Goal: Information Seeking & Learning: Learn about a topic

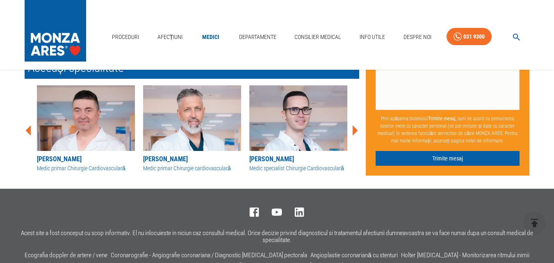
scroll to position [1175, 0]
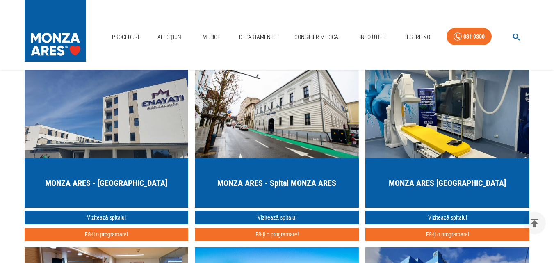
scroll to position [2009, 0]
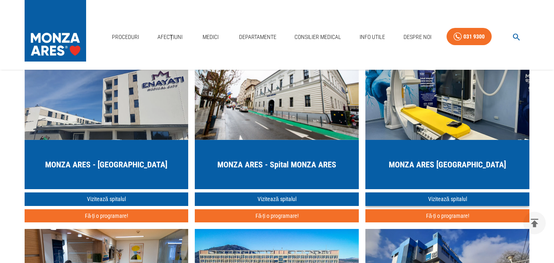
click at [419, 198] on link "Vizitează spitalul" at bounding box center [447, 199] width 164 height 14
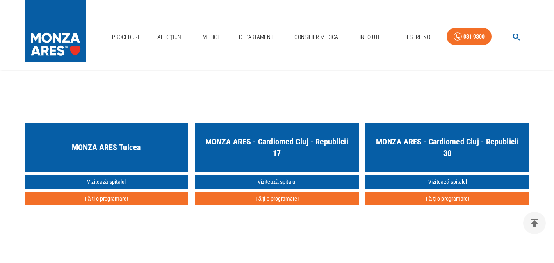
scroll to position [1722, 0]
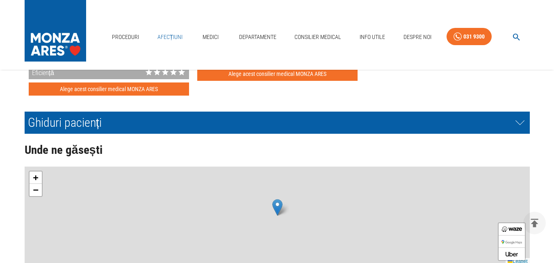
scroll to position [2009, 0]
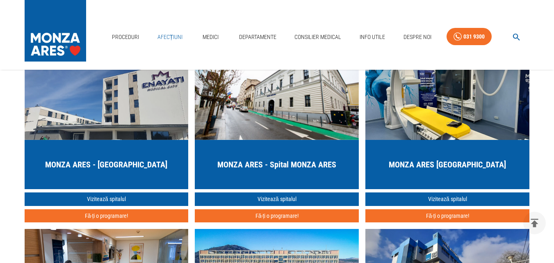
click at [177, 36] on link "Afecțiuni" at bounding box center [170, 37] width 32 height 17
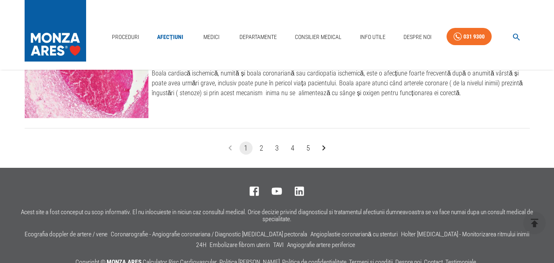
scroll to position [1066, 0]
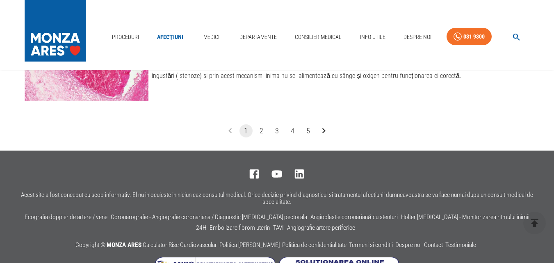
click at [246, 130] on button "1" at bounding box center [245, 130] width 13 height 13
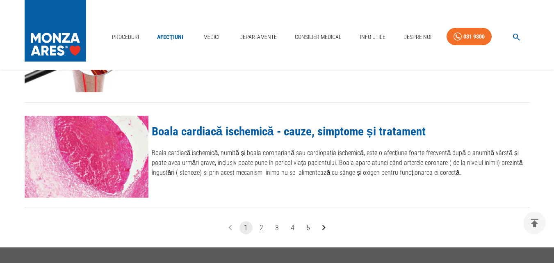
scroll to position [984, 0]
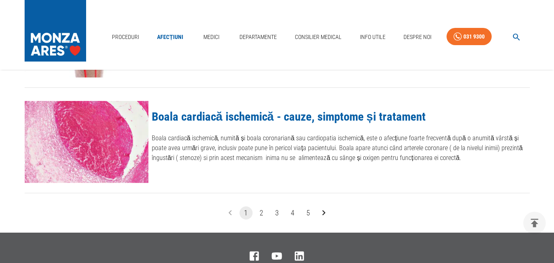
click at [263, 214] on button "2" at bounding box center [261, 212] width 13 height 13
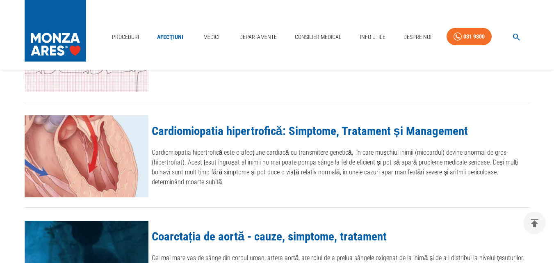
scroll to position [246, 0]
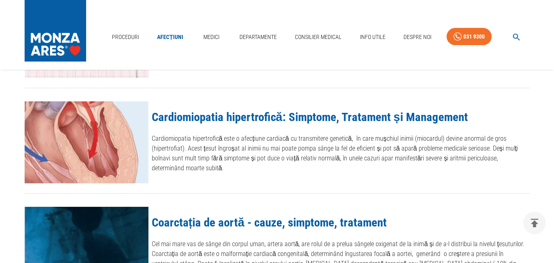
click at [260, 116] on link "Cardiomiopatia hipertrofică: Simptome, Tratament și Management" at bounding box center [310, 117] width 316 height 14
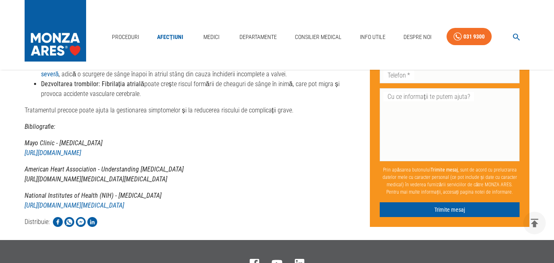
scroll to position [2157, 0]
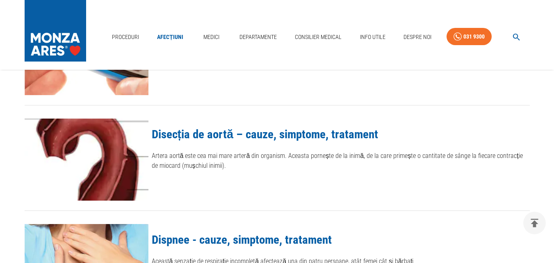
scroll to position [984, 0]
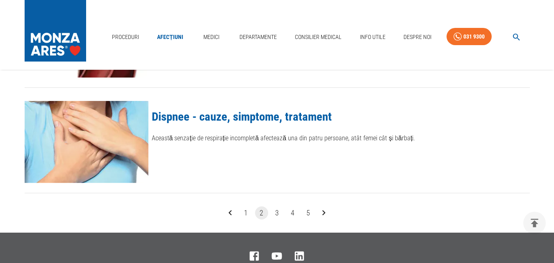
click at [240, 116] on link "Dispnee - cauze, simptome, tratament" at bounding box center [242, 116] width 180 height 14
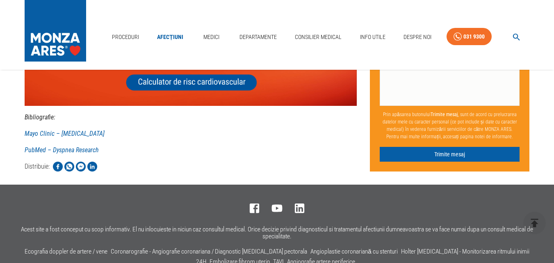
scroll to position [1886, 0]
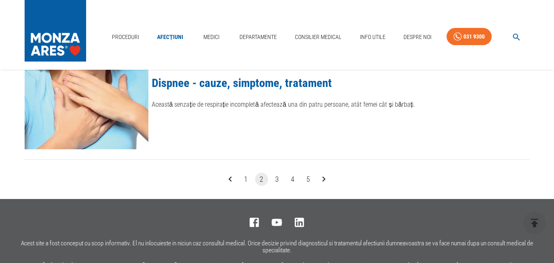
scroll to position [1066, 0]
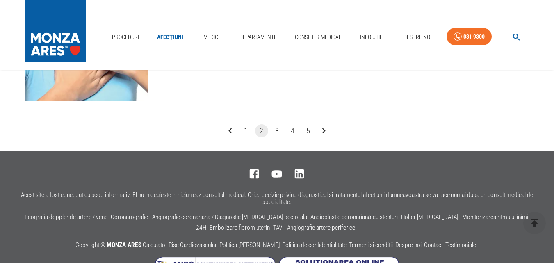
click at [261, 131] on button "2" at bounding box center [261, 130] width 13 height 13
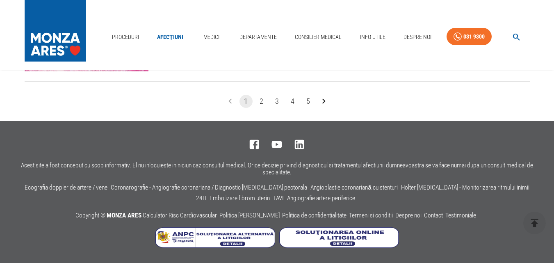
scroll to position [1066, 0]
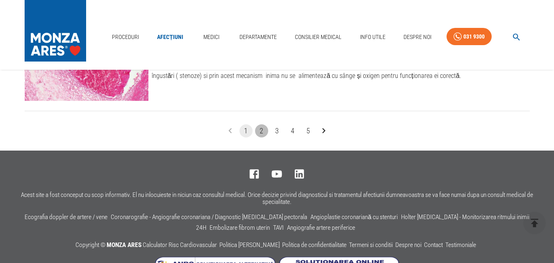
click at [261, 130] on button "2" at bounding box center [261, 130] width 13 height 13
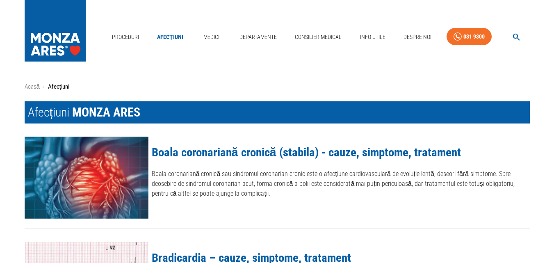
scroll to position [164, 0]
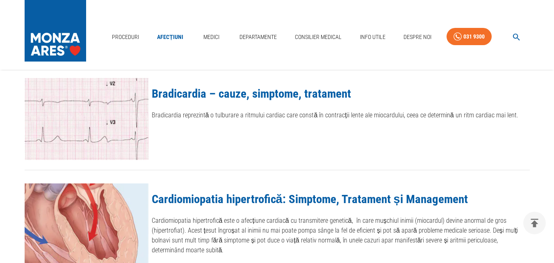
scroll to position [1066, 0]
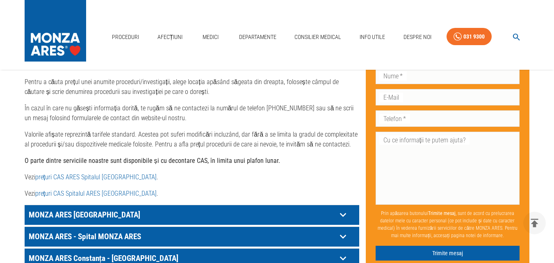
scroll to position [451, 0]
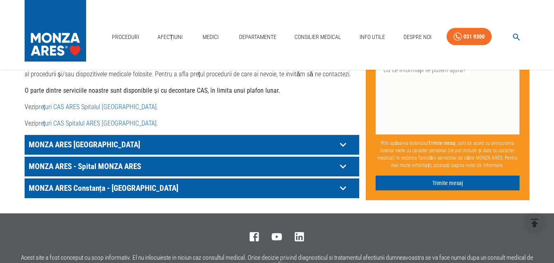
click at [82, 103] on link "prețuri CAS ARES Spitalul Monza" at bounding box center [95, 107] width 121 height 8
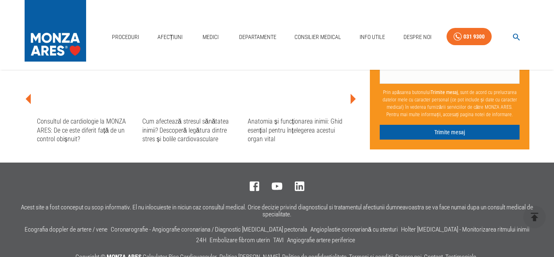
scroll to position [1189, 0]
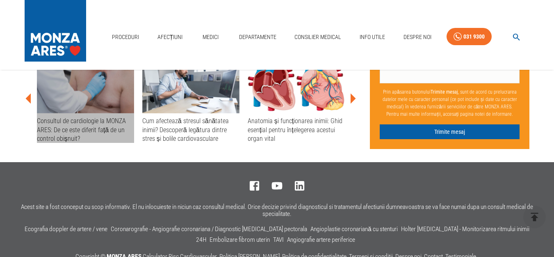
click at [76, 120] on div "Consultul de cardiologie la MONZA ARES: De ce este diferit față de un control o…" at bounding box center [85, 129] width 97 height 26
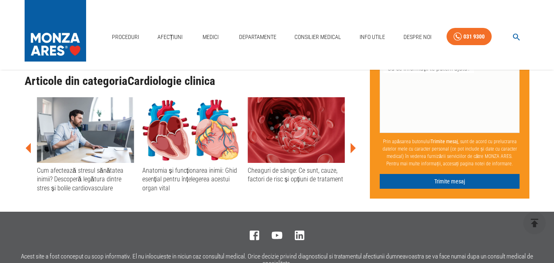
scroll to position [1763, 0]
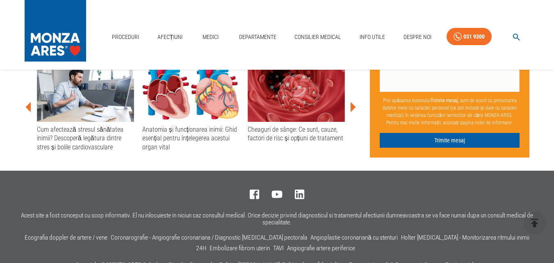
click at [64, 126] on div "Cum afectează stresul sănătatea inimii? Descoperă legătura dintre stres și boli…" at bounding box center [85, 138] width 97 height 26
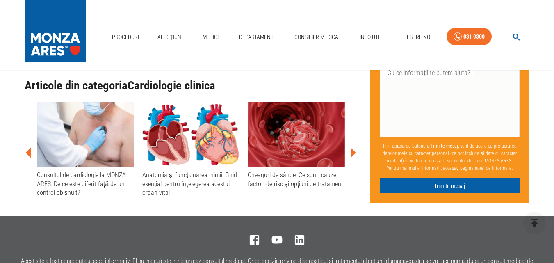
scroll to position [1599, 0]
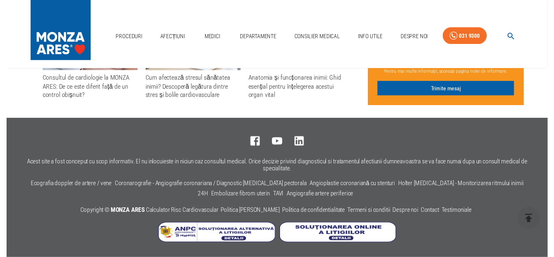
scroll to position [1189, 0]
